Goal: Find specific page/section: Find specific page/section

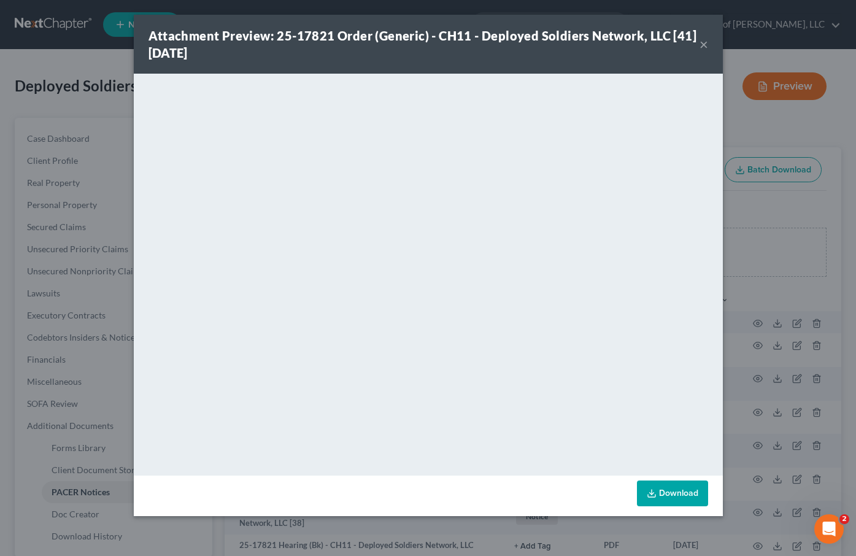
click at [703, 47] on button "×" at bounding box center [703, 44] width 9 height 15
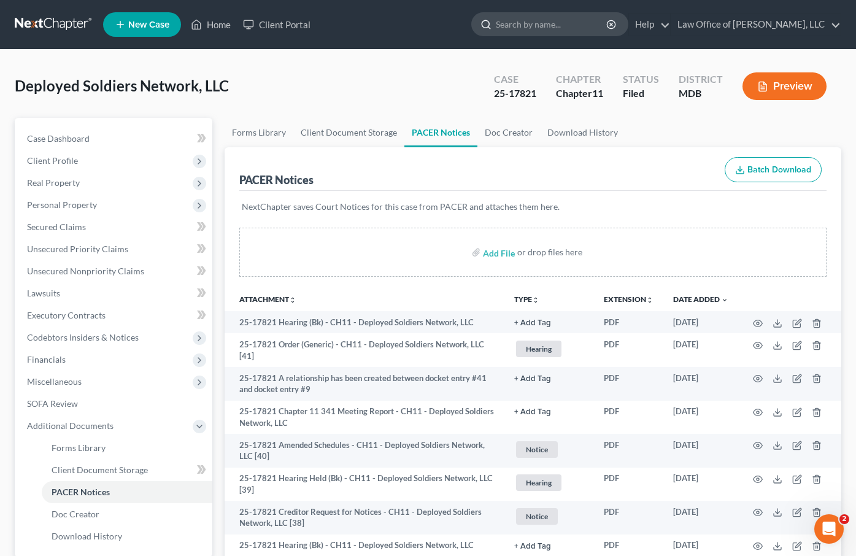
click at [536, 26] on input "search" at bounding box center [552, 24] width 112 height 23
type input "maryon"
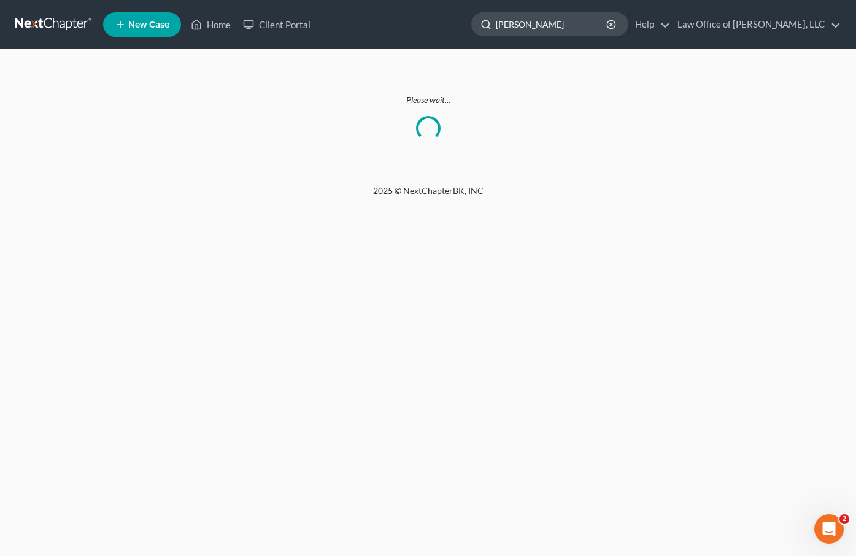
click at [542, 26] on input "maryon" at bounding box center [552, 24] width 112 height 23
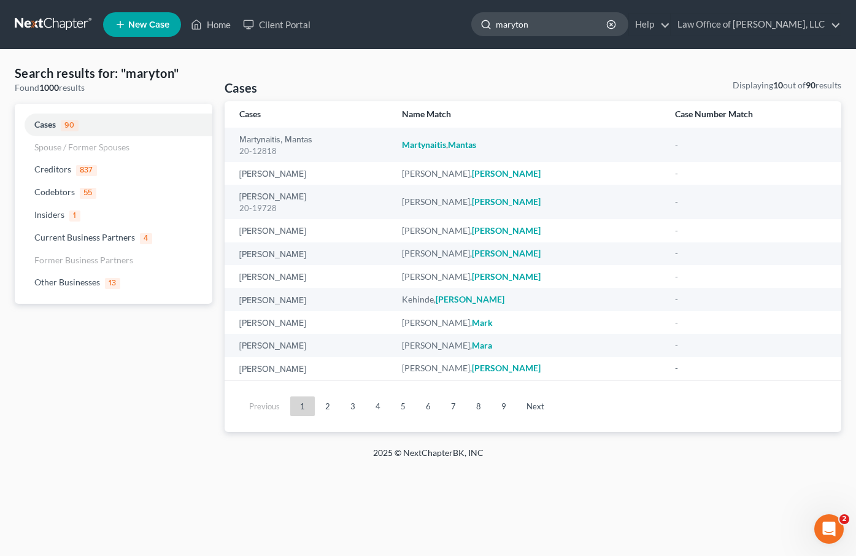
click at [536, 26] on input "maryton" at bounding box center [552, 24] width 112 height 23
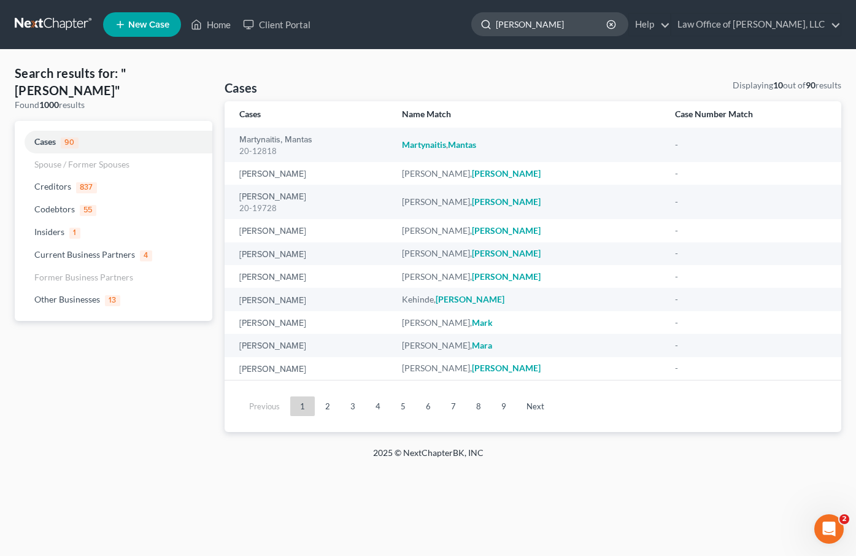
type input "mayton"
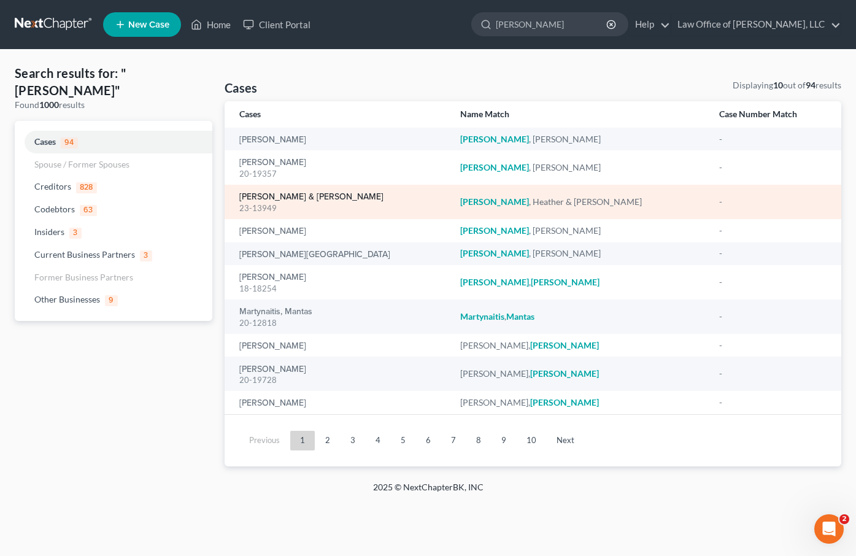
click at [261, 196] on link "[PERSON_NAME] & [PERSON_NAME]" at bounding box center [311, 197] width 144 height 9
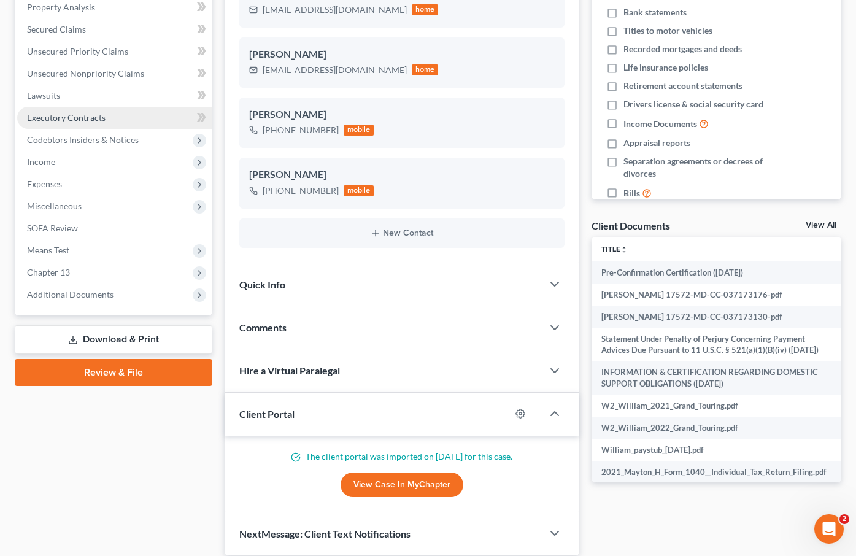
scroll to position [287, 0]
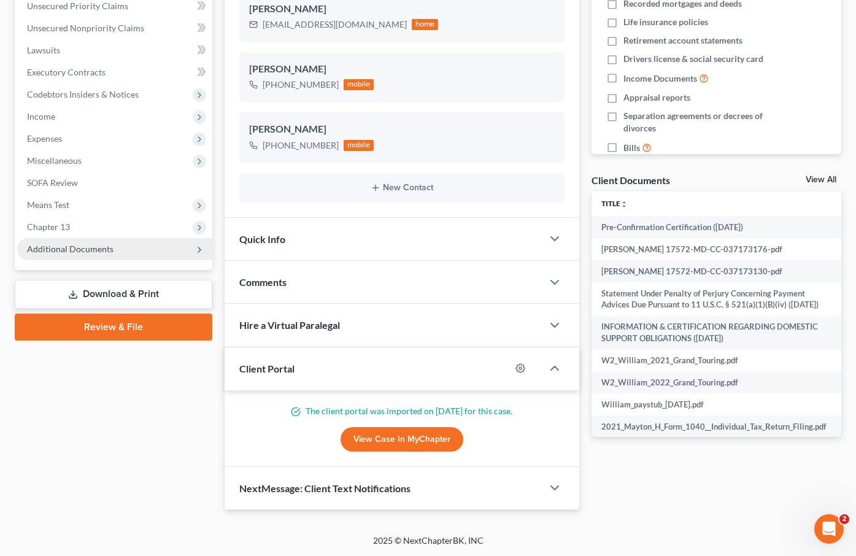
click at [79, 248] on span "Additional Documents" at bounding box center [70, 249] width 86 height 10
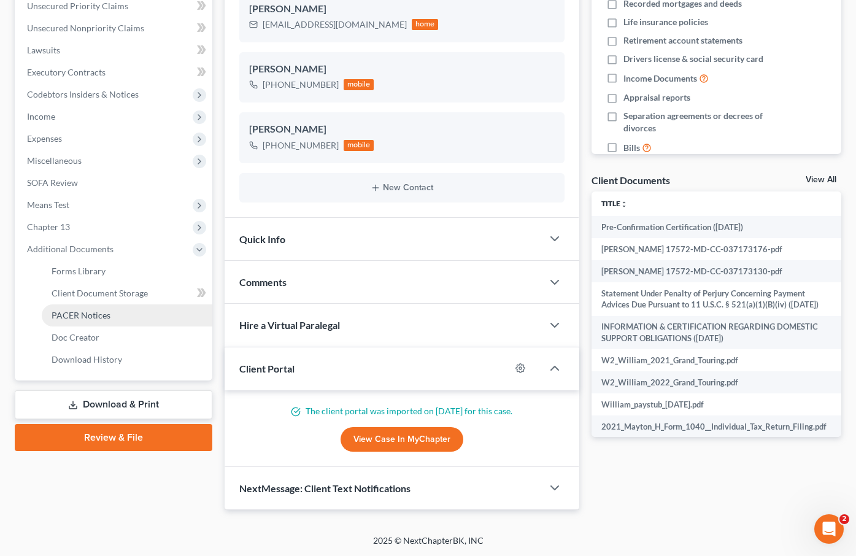
click at [80, 310] on span "PACER Notices" at bounding box center [81, 315] width 59 height 10
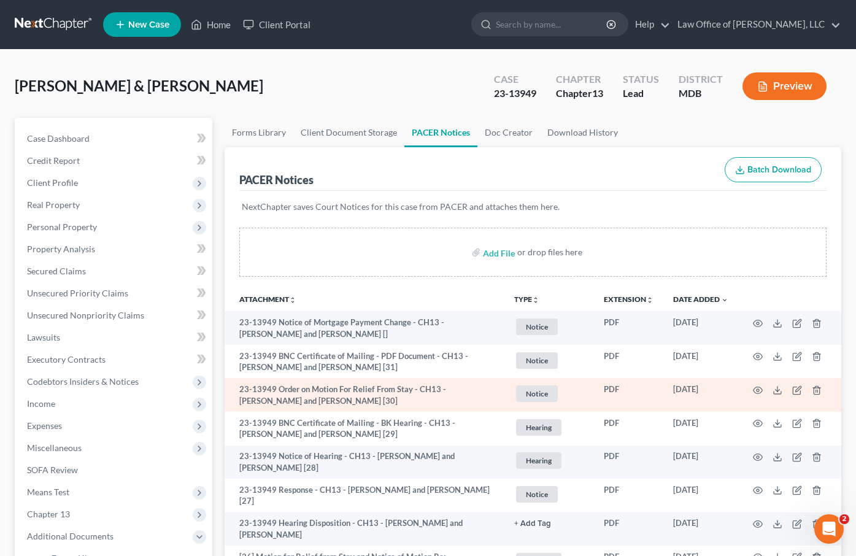
scroll to position [433, 0]
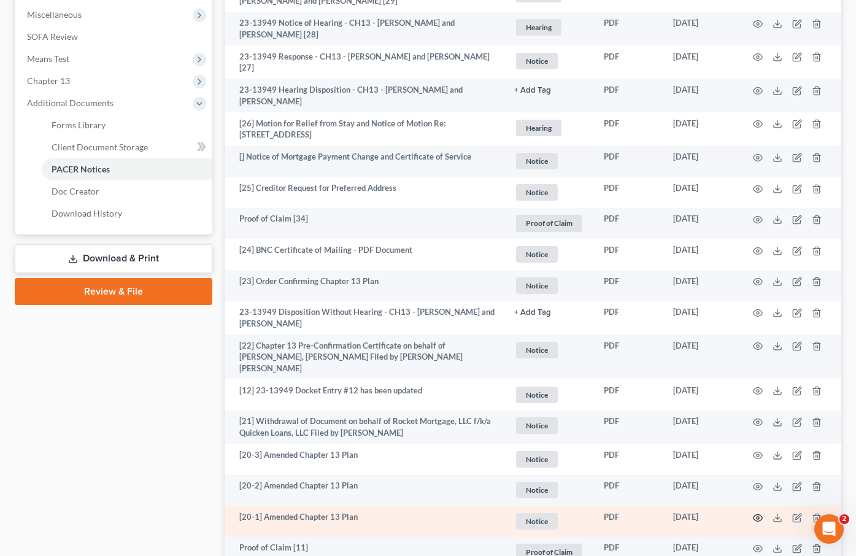
click at [757, 513] on icon "button" at bounding box center [758, 518] width 10 height 10
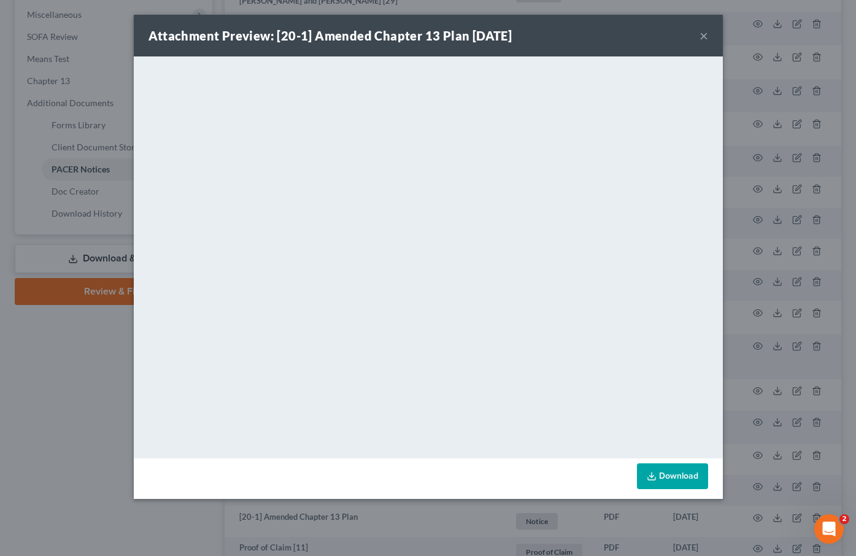
click at [702, 37] on button "×" at bounding box center [703, 35] width 9 height 15
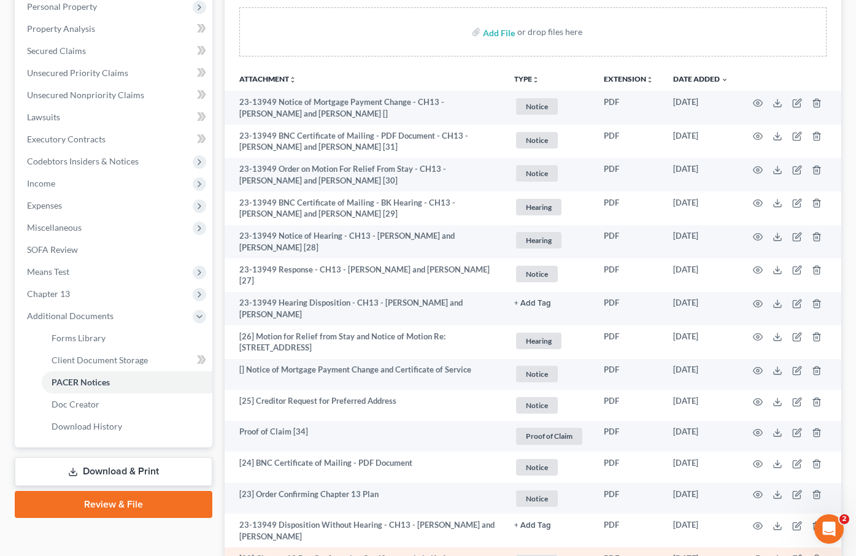
scroll to position [226, 0]
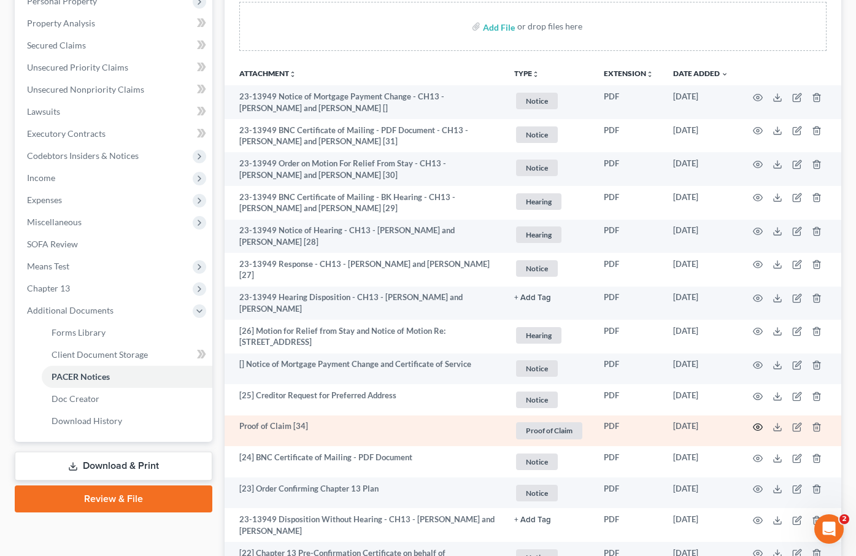
click at [756, 424] on icon "button" at bounding box center [757, 427] width 9 height 7
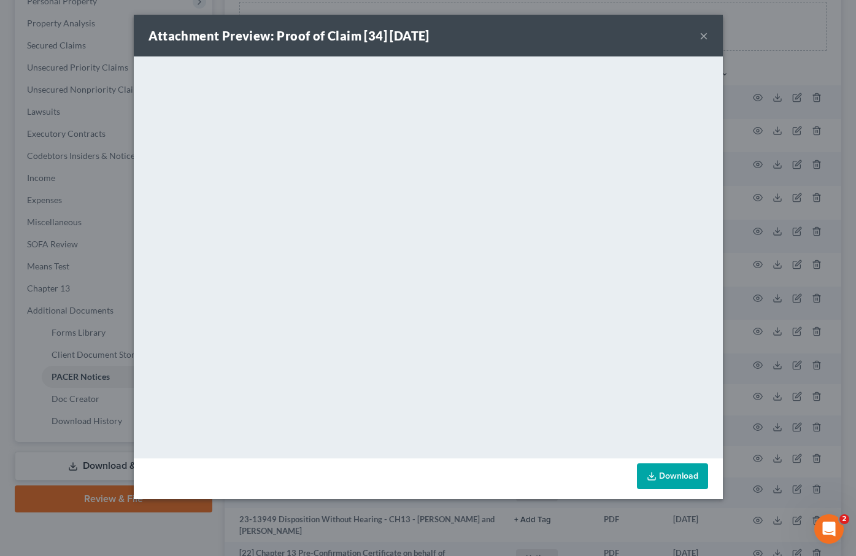
click at [702, 37] on button "×" at bounding box center [703, 35] width 9 height 15
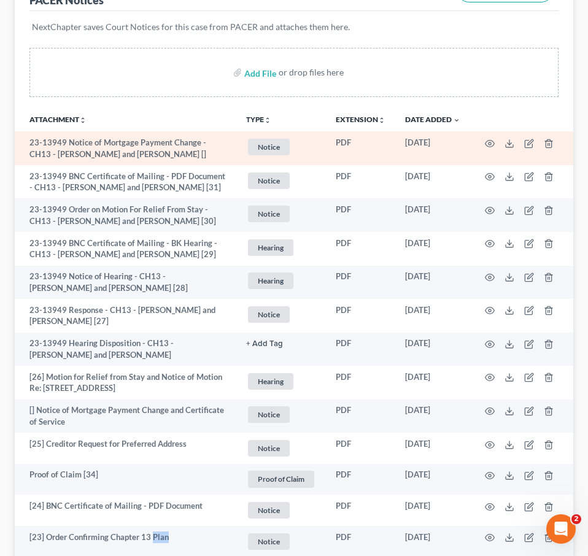
scroll to position [0, 0]
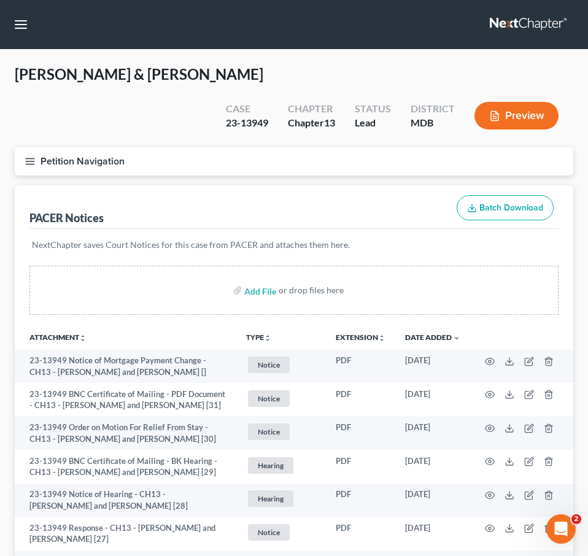
click at [495, 18] on link at bounding box center [529, 24] width 79 height 22
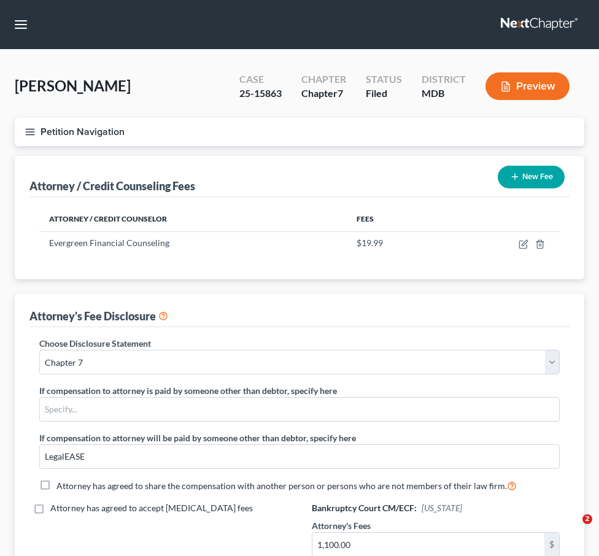
select select "4"
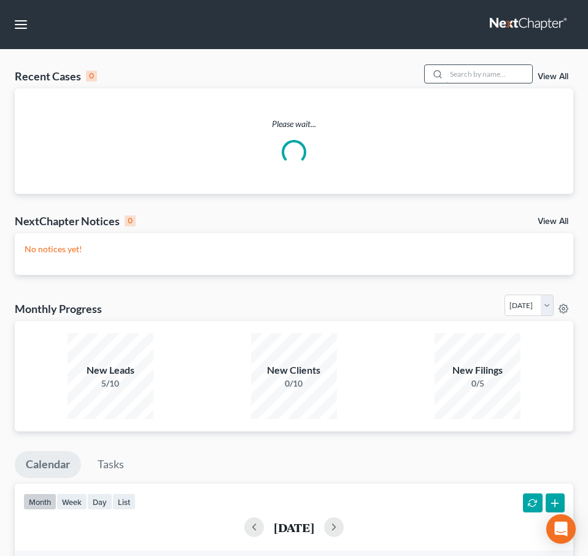
click at [484, 74] on input "search" at bounding box center [489, 74] width 86 height 18
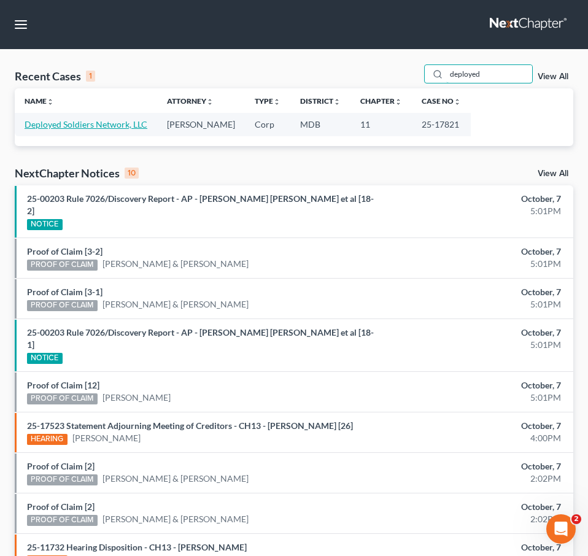
type input "deployed"
click at [91, 127] on link "Deployed Soldiers Network, LLC" at bounding box center [86, 124] width 123 height 10
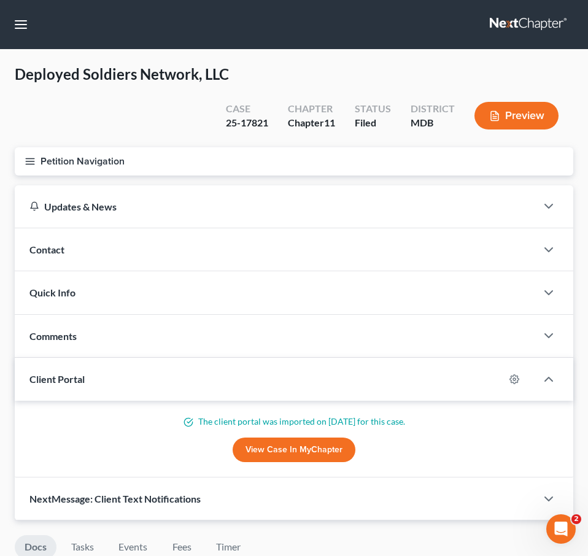
click at [25, 160] on icon "button" at bounding box center [30, 161] width 11 height 11
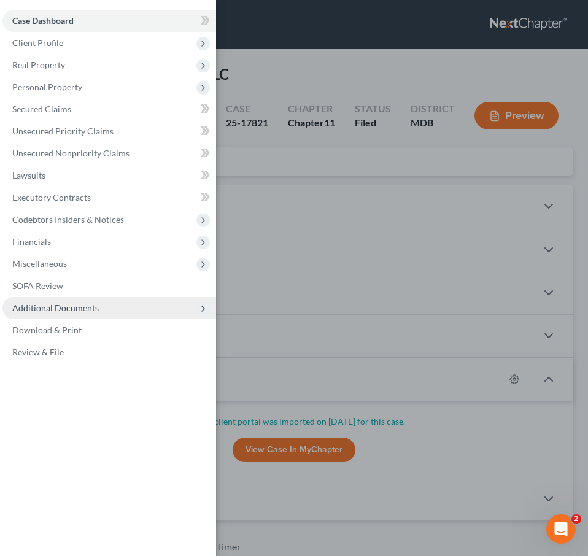
click at [40, 311] on span "Additional Documents" at bounding box center [55, 307] width 86 height 10
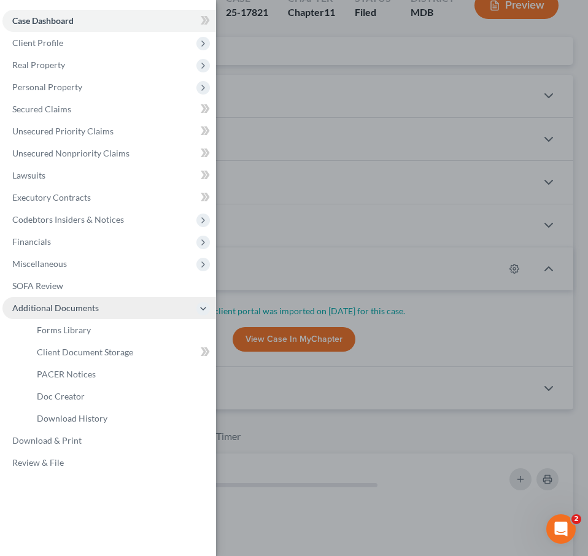
scroll to position [136, 0]
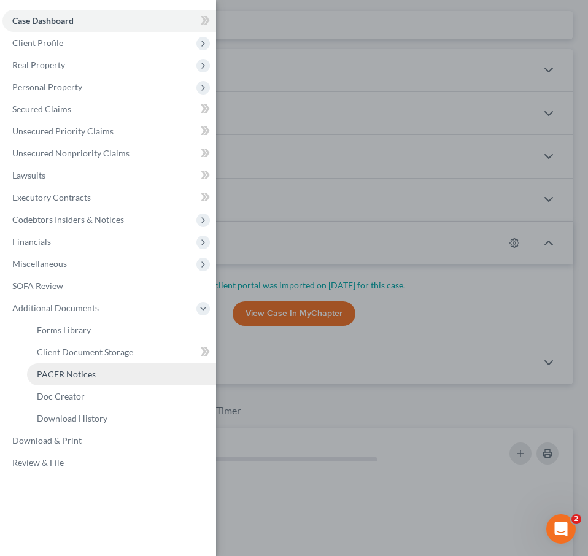
click at [45, 370] on span "PACER Notices" at bounding box center [66, 374] width 59 height 10
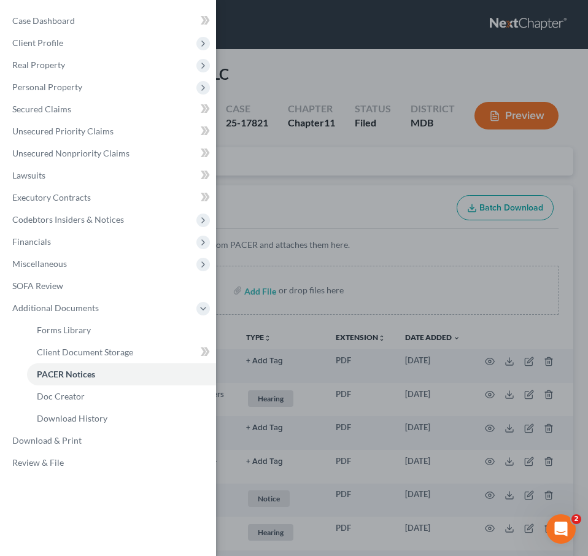
click at [294, 236] on div "Case Dashboard Payments Invoices Payments Payments Credit Report Client Profile" at bounding box center [294, 278] width 588 height 556
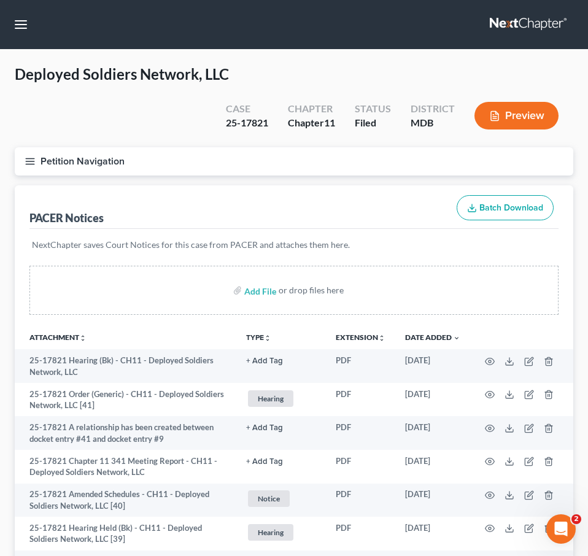
scroll to position [998, 0]
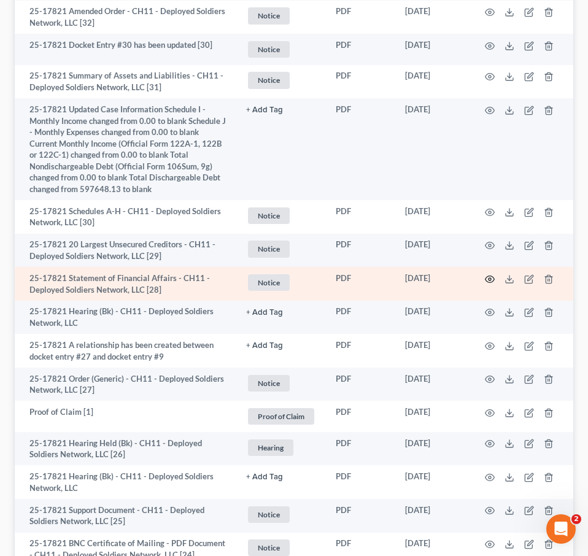
click at [487, 277] on icon "button" at bounding box center [490, 279] width 10 height 10
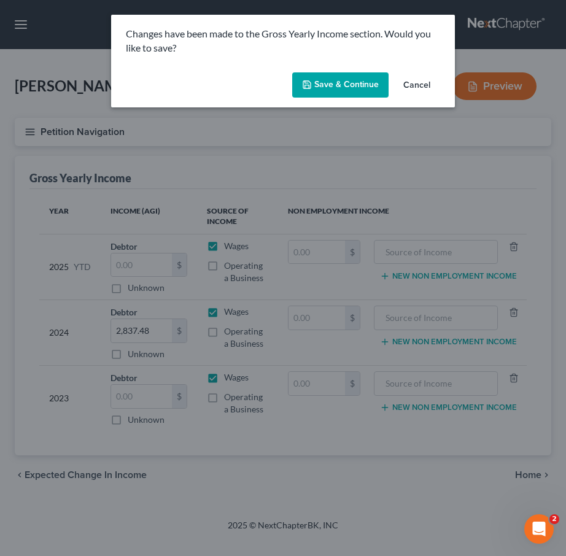
click at [326, 80] on button "Save & Continue" at bounding box center [340, 85] width 96 height 26
